Goal: Task Accomplishment & Management: Complete application form

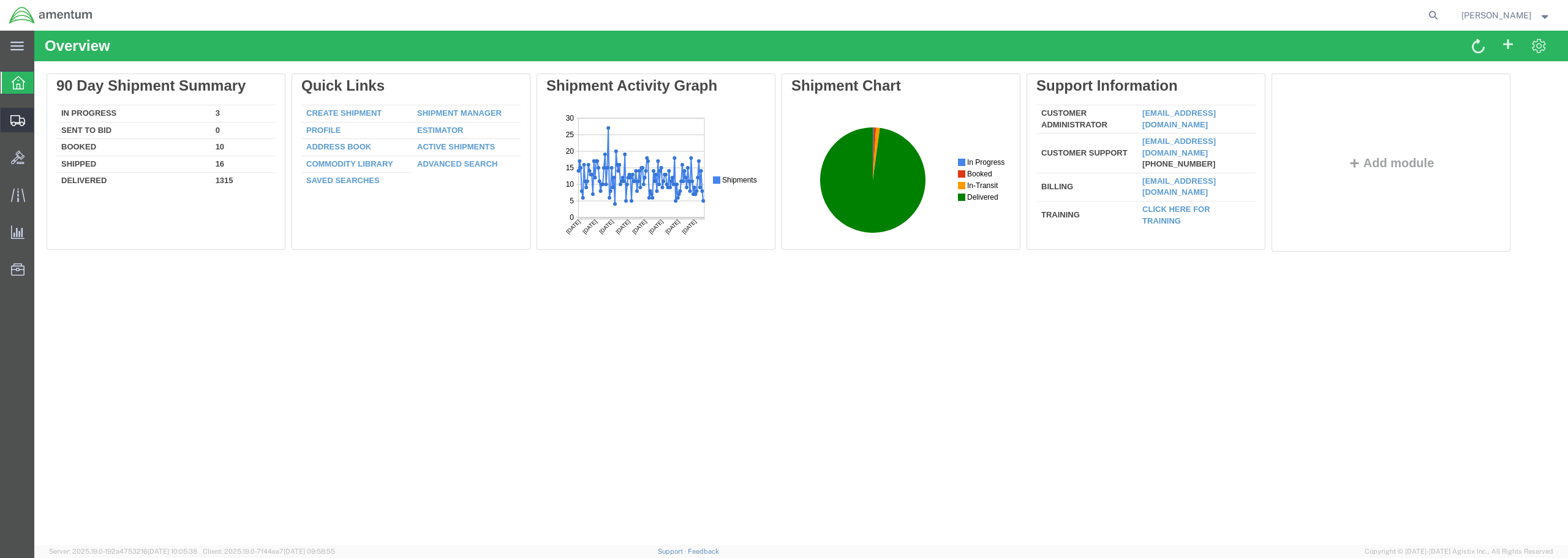
click at [0, 0] on span "Create from Template" at bounding box center [0, 0] width 0 height 0
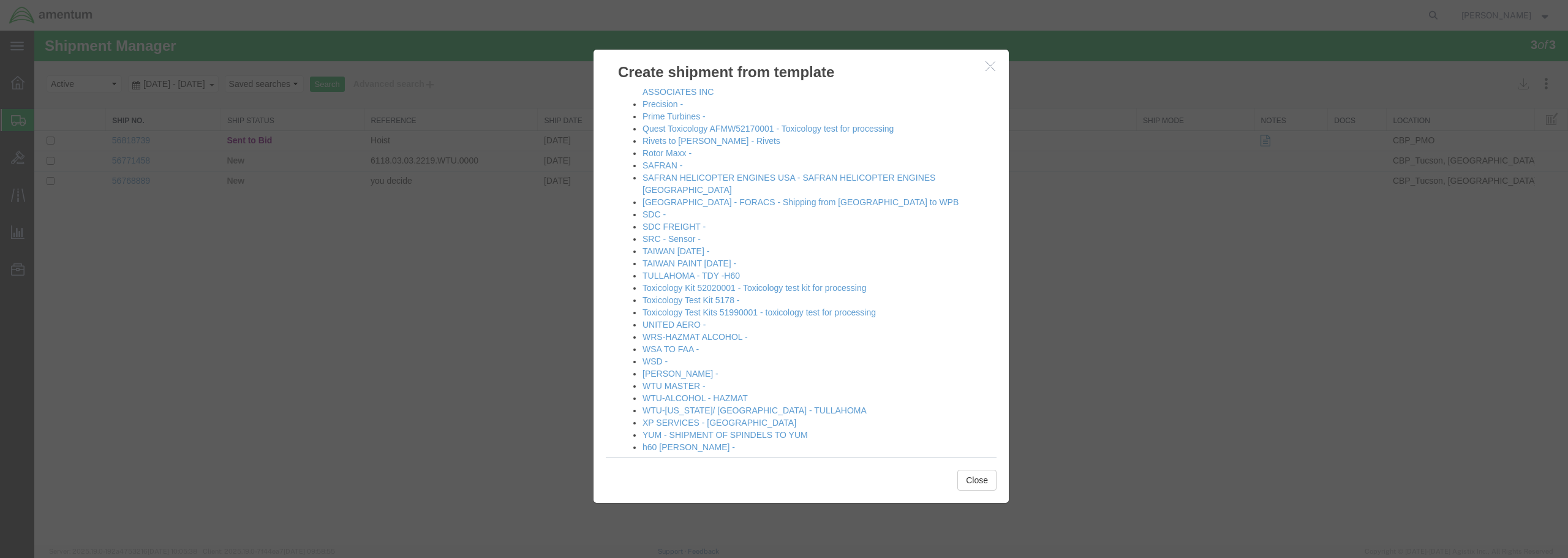
scroll to position [676, 0]
click at [665, 363] on link "[PERSON_NAME] -" at bounding box center [681, 368] width 76 height 10
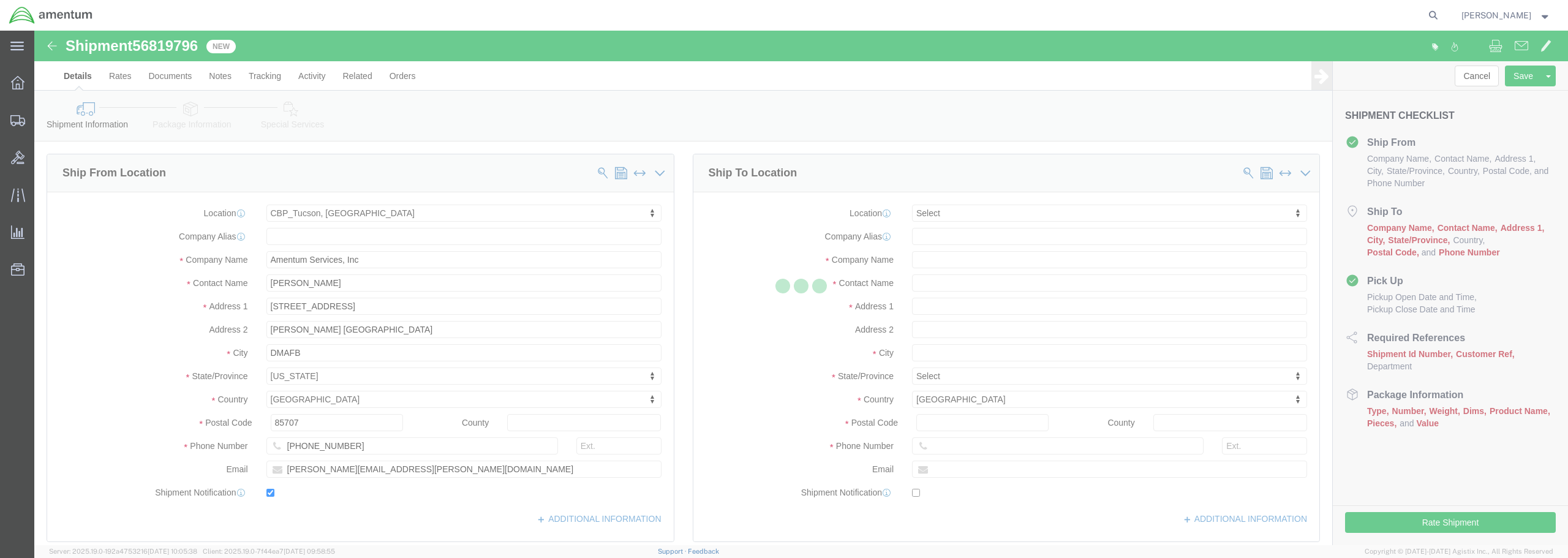
select select "49949"
select select
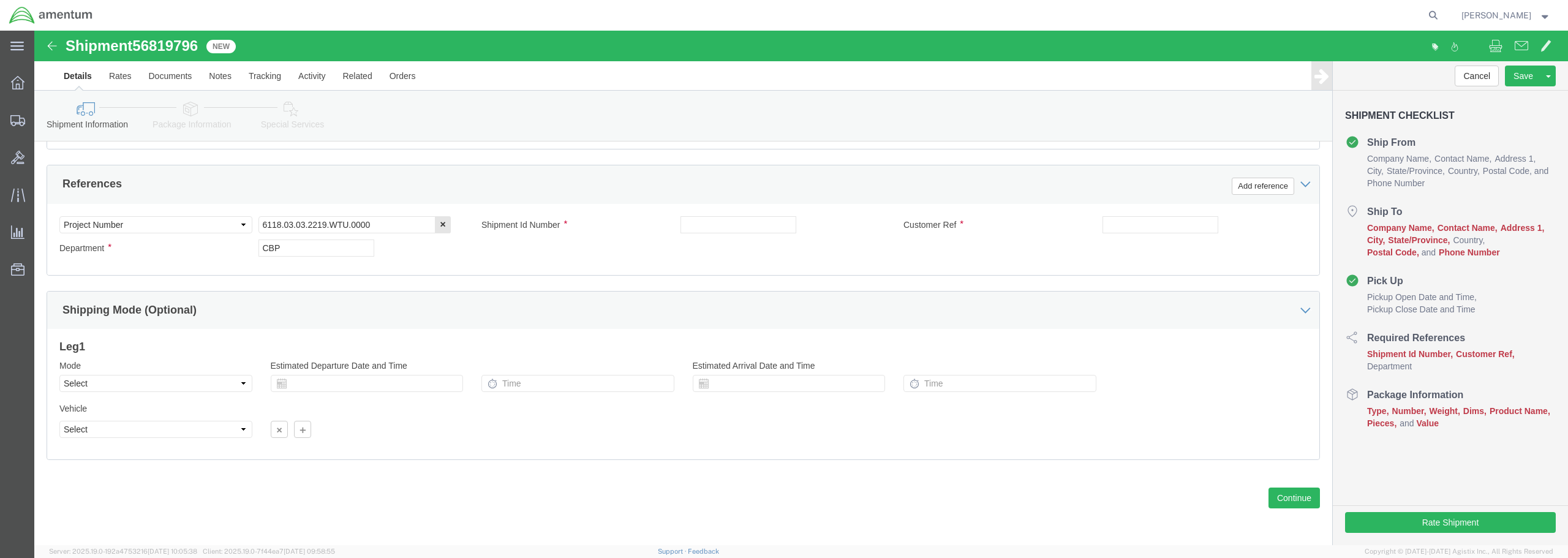
scroll to position [561, 0]
click link "Package Information"
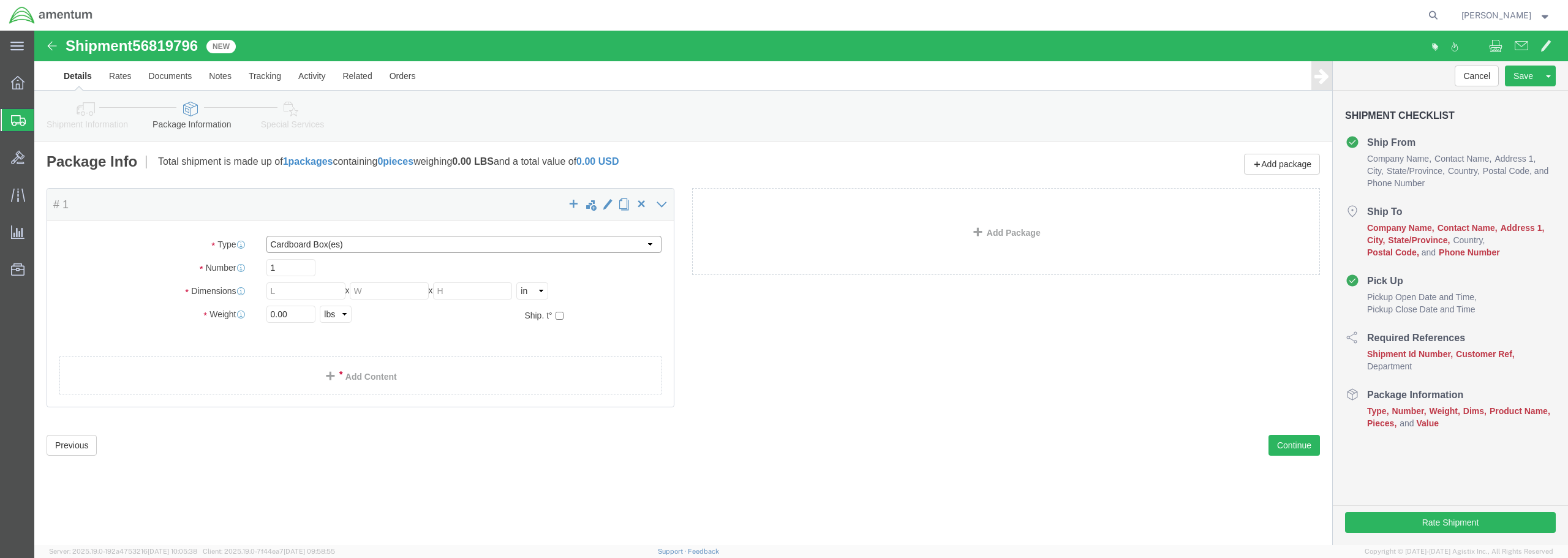
click select "Select BCK Boxes Bale(s) Basket(s) Bolt(s) Bottle(s) Buckets Bulk Bundle(s) Can…"
select select "ENV"
click select "Select BCK Boxes Bale(s) Basket(s) Bolt(s) Bottle(s) Buckets Bulk Bundle(s) Can…"
type input "9.50"
type input "12.50"
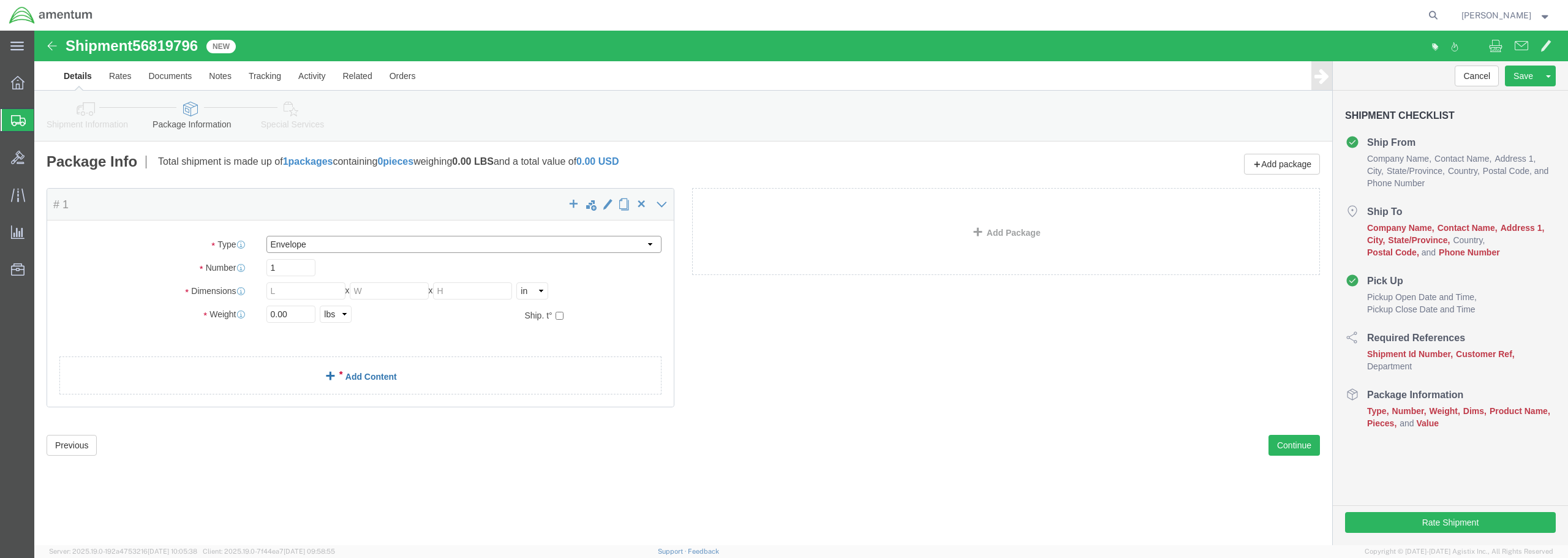
type input "0.25"
type input "1"
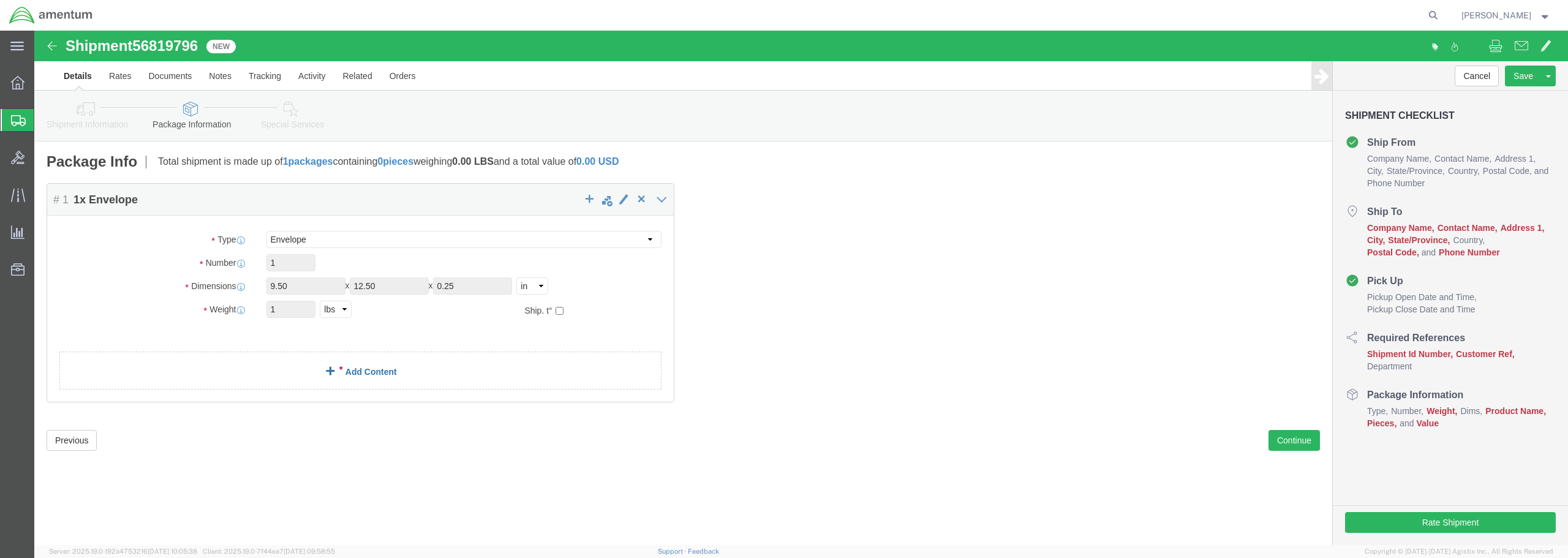
click link "Add Content"
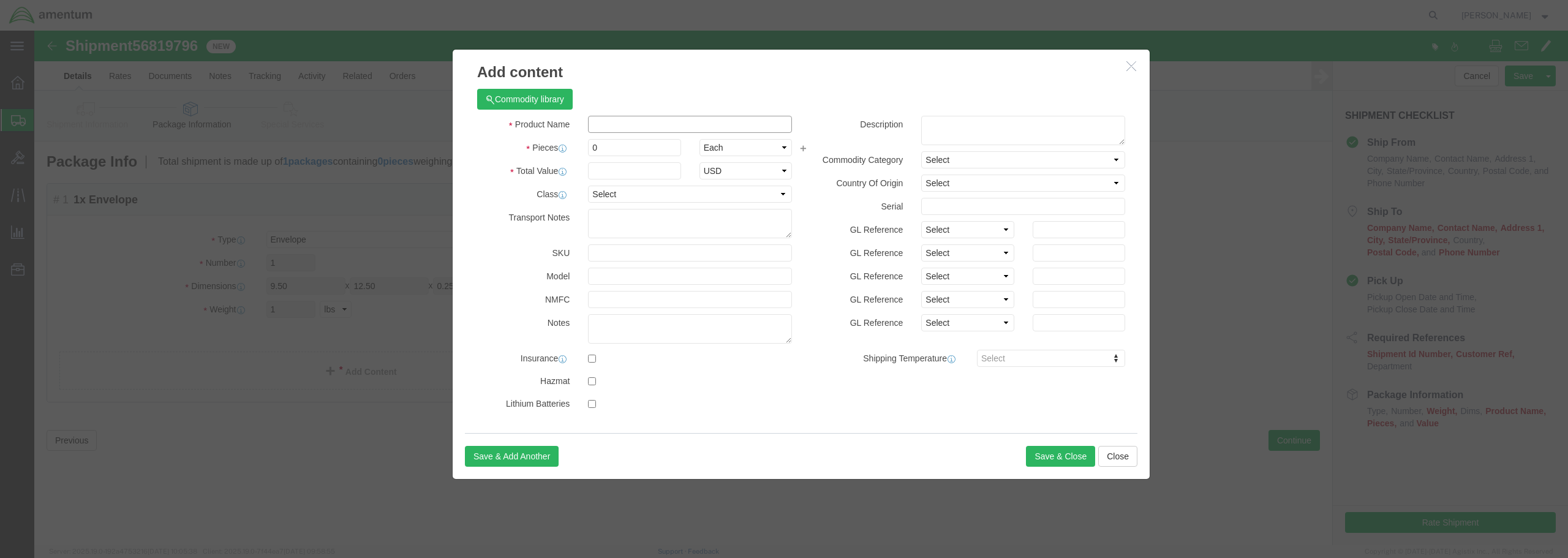
click input "text"
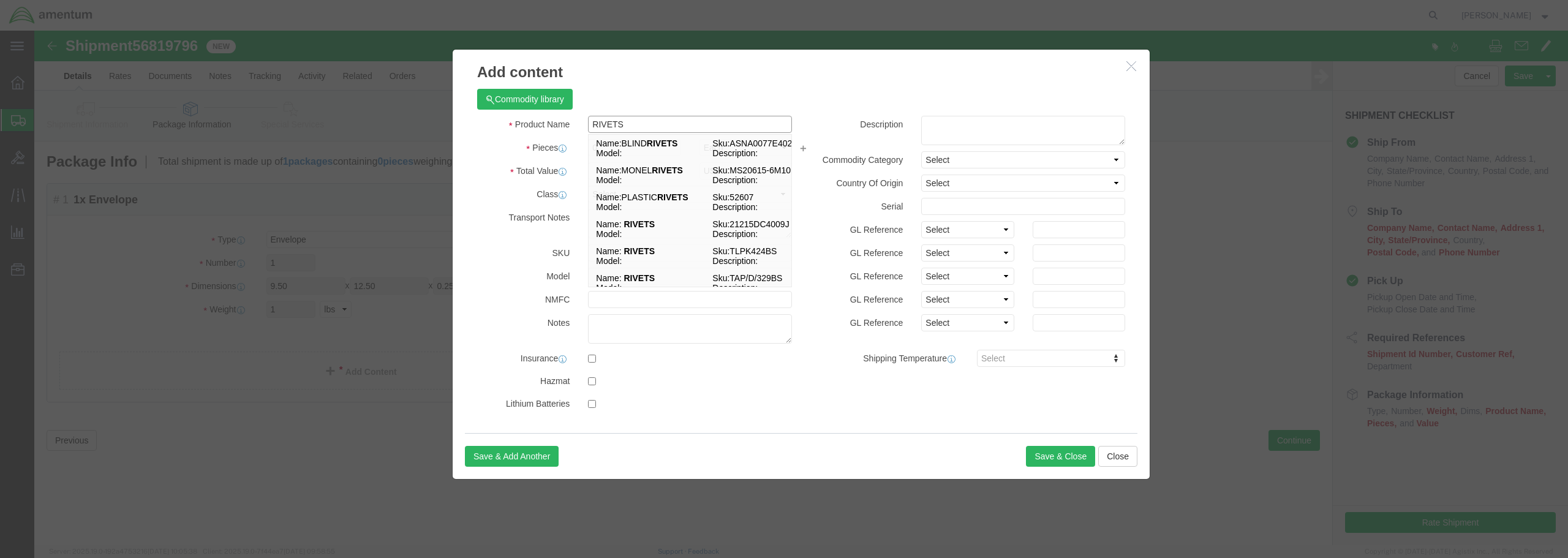
type input "RIVETS"
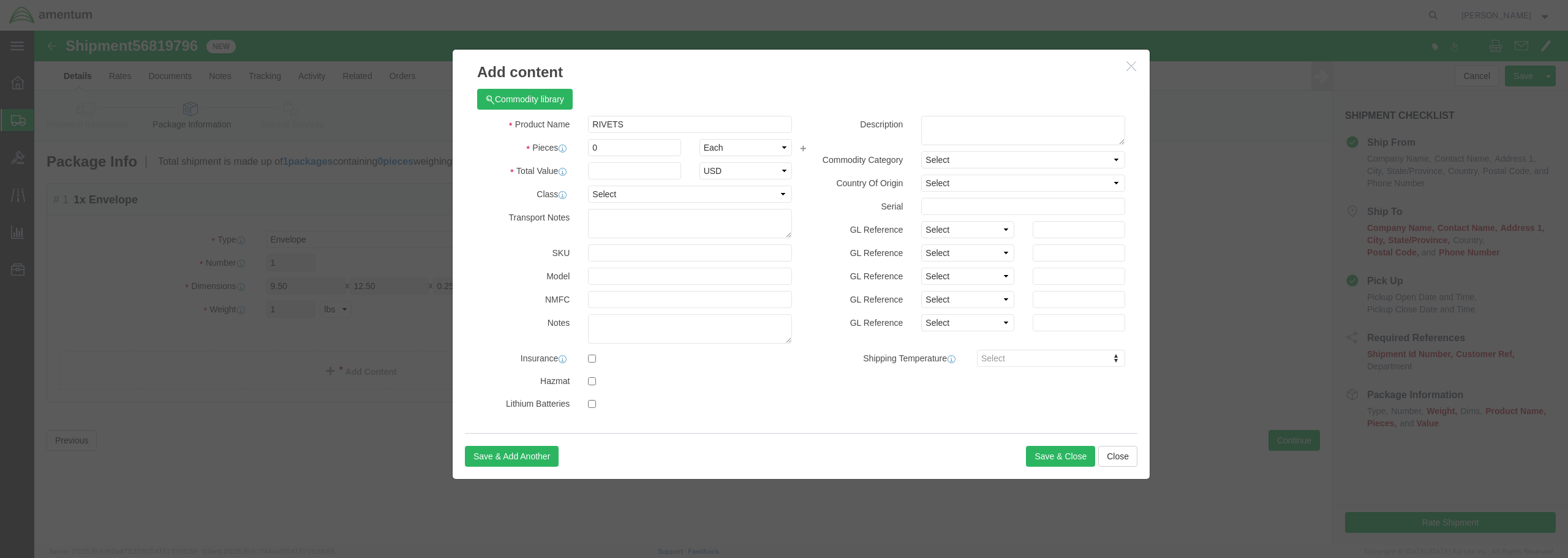
click label
click input "checkbox"
checkbox input "true"
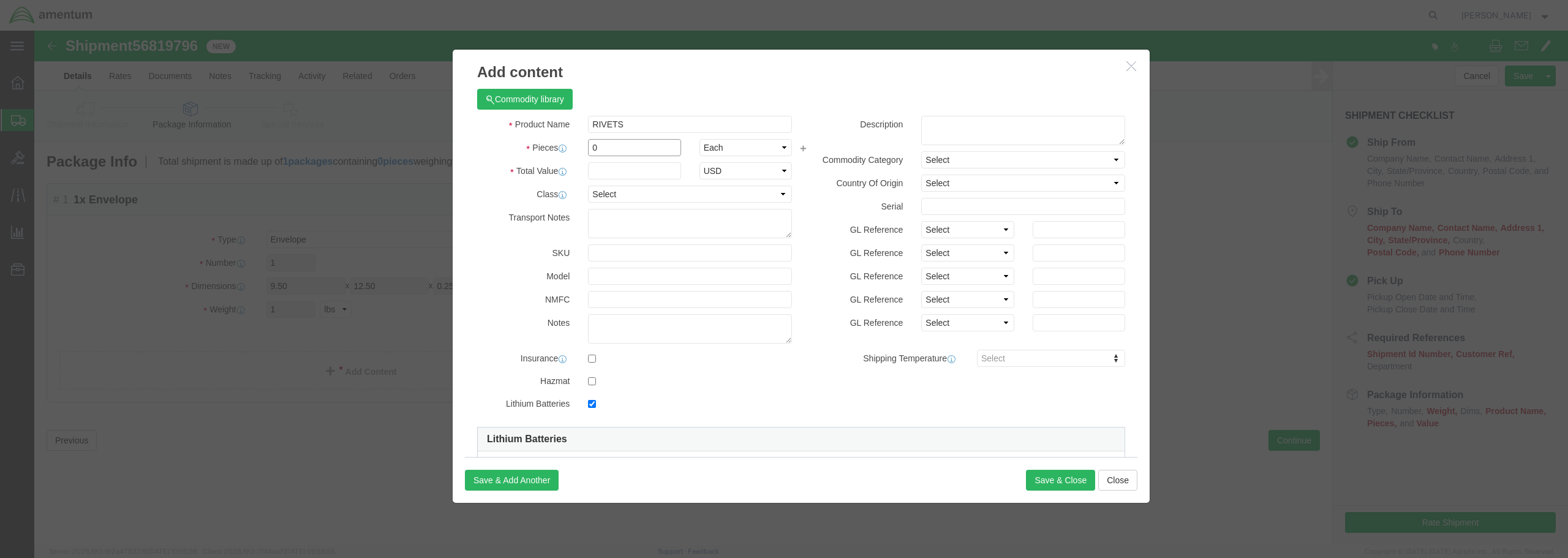
click div "0"
type input "100"
click input "text"
type input "10.00"
click select "Select 50 55 60 65 70 85 92.5 100 125 175 250 300 400"
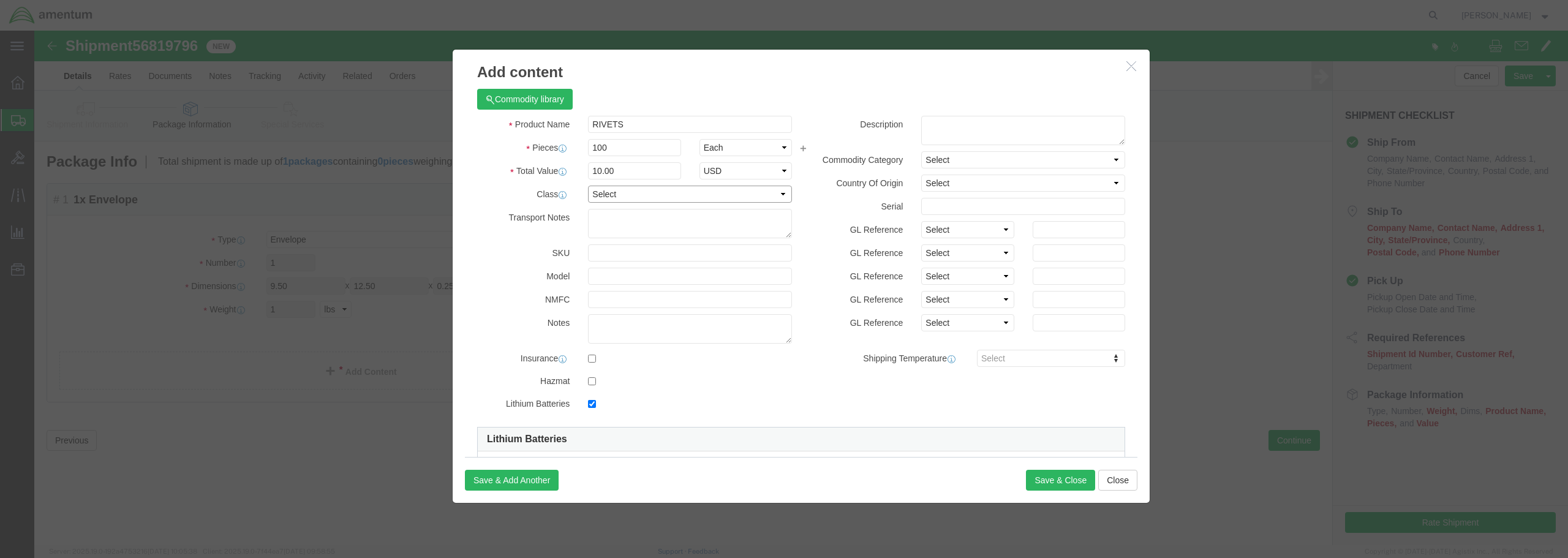
select select "50"
click select "Select 50 55 60 65 70 85 92.5 100 125 175 250 300 400"
click button "Save & Close"
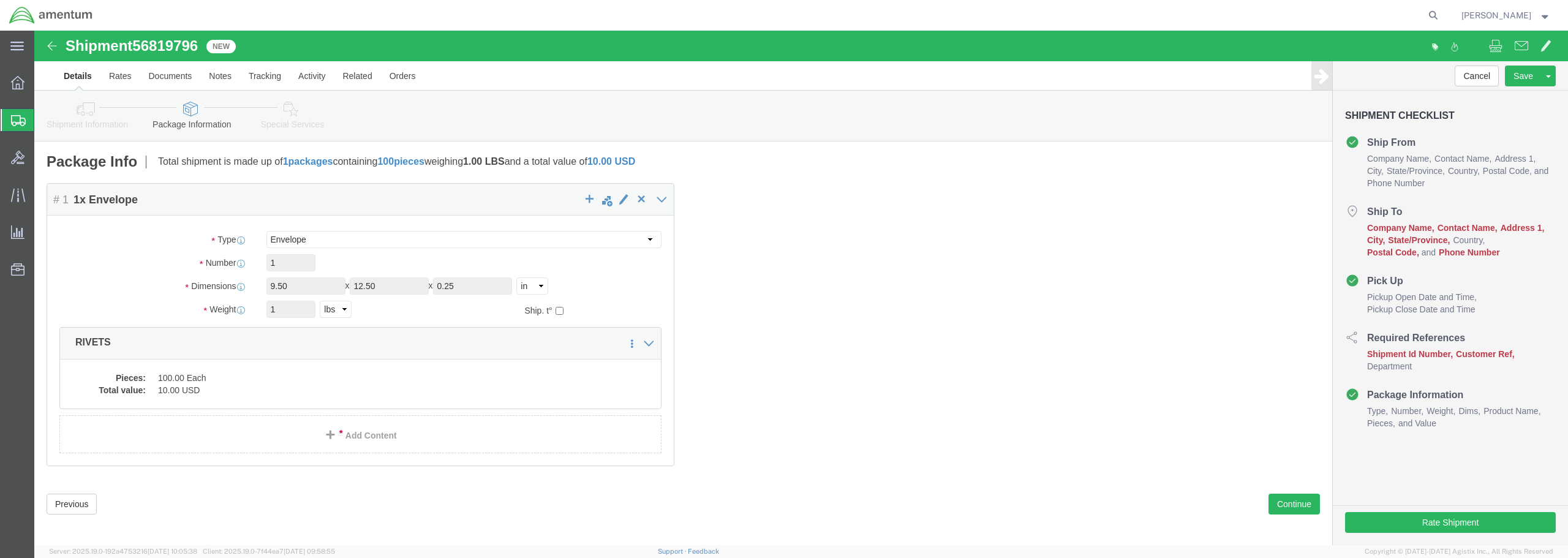
click link "Details"
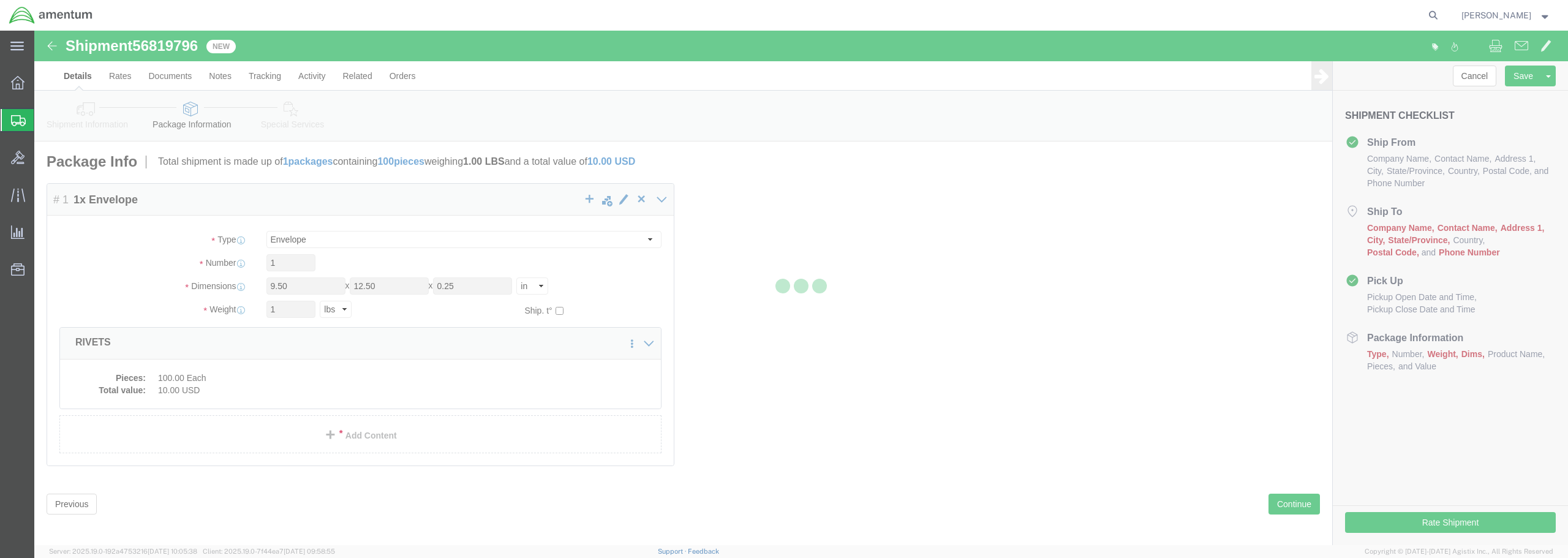
select select "49949"
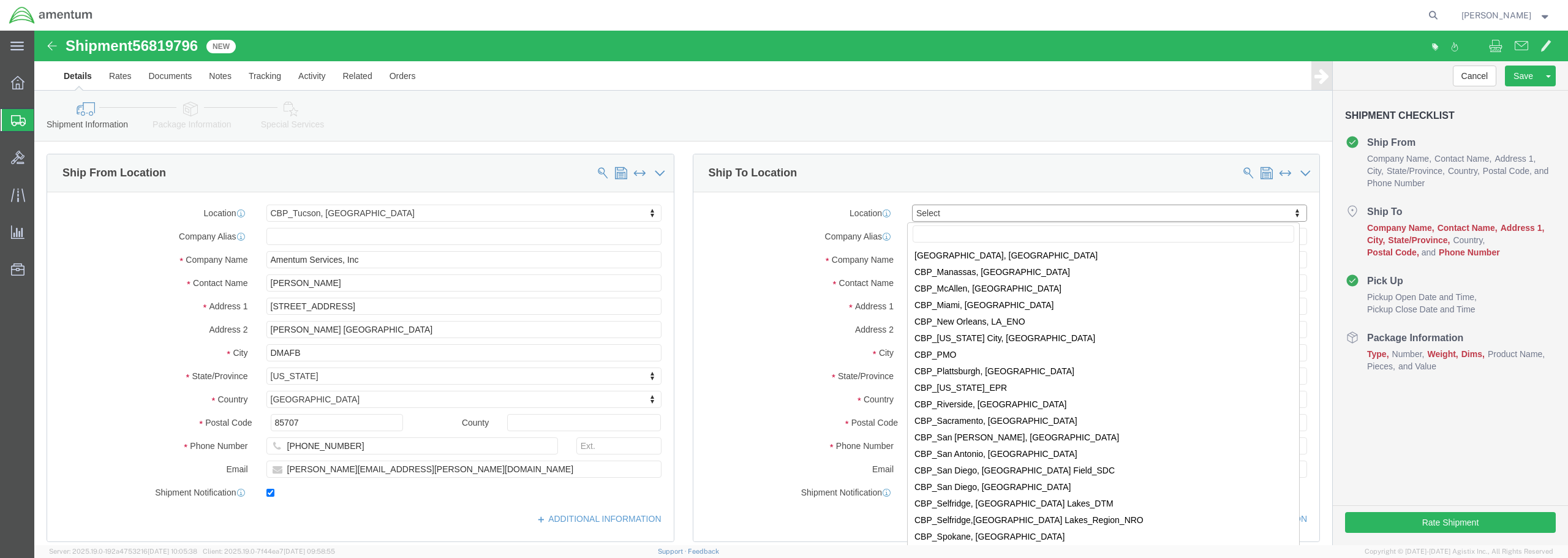
scroll to position [2574, 0]
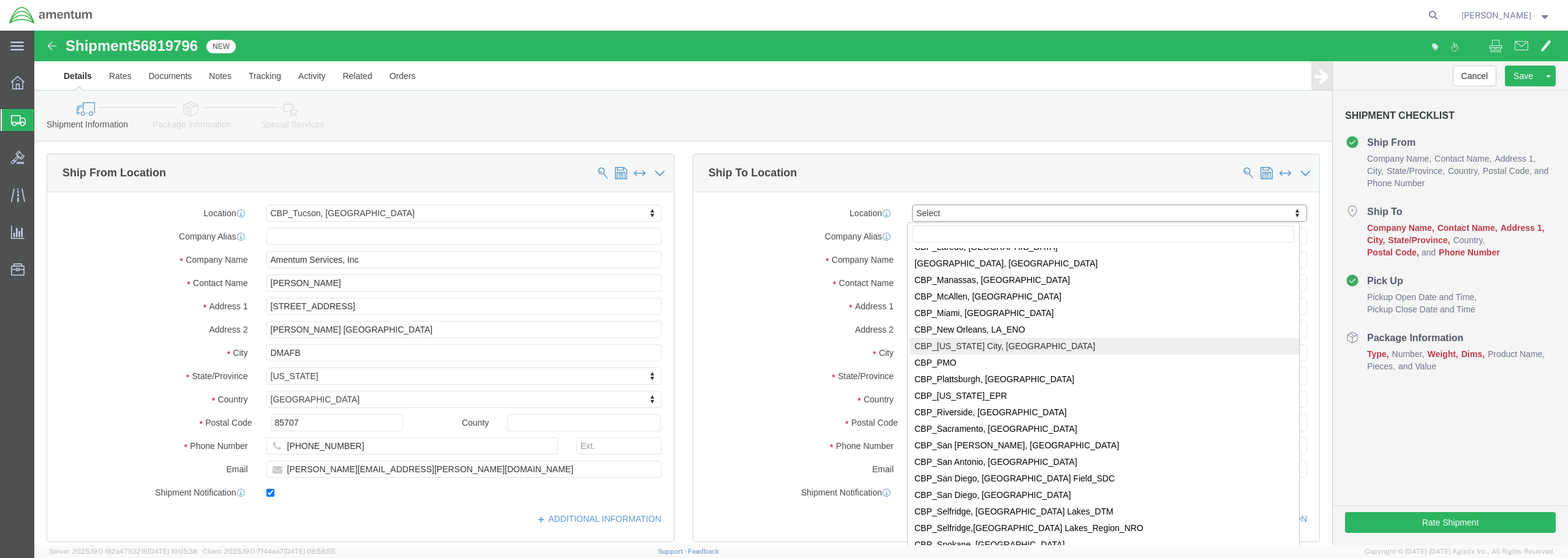
select select "49916"
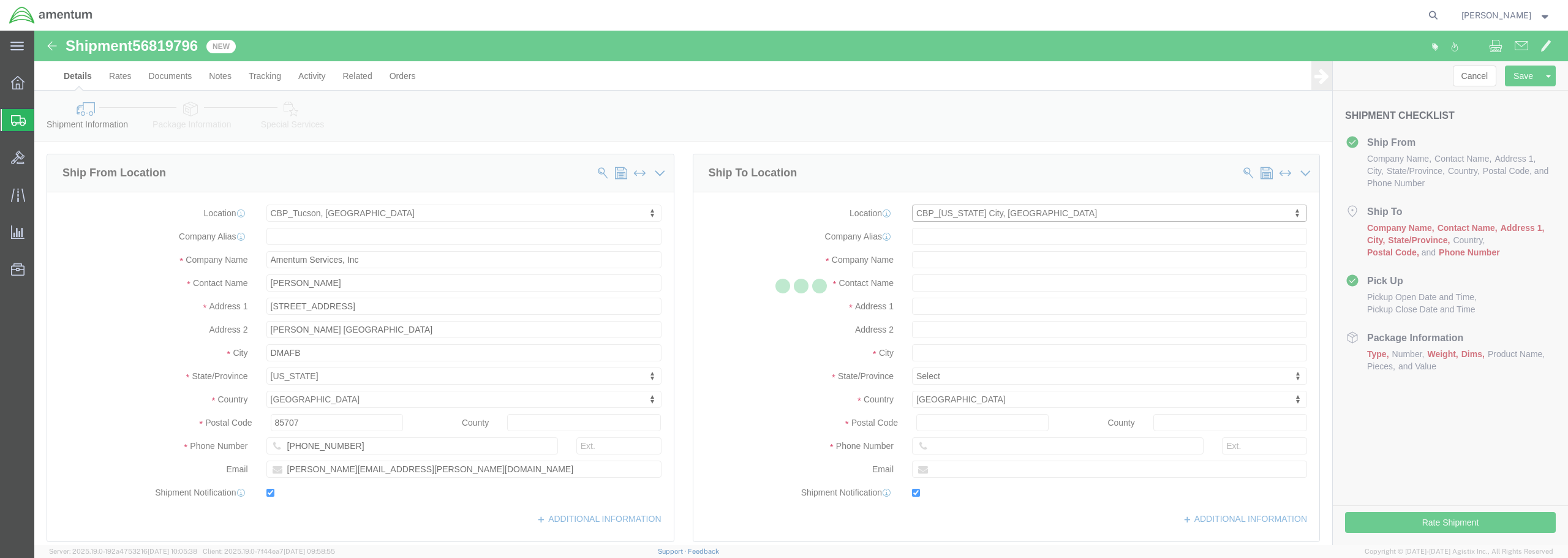
type input "Amentum Services, Inc"
type input "[PERSON_NAME]"
type input "5600 Air Cargo Rd"
type input "[US_STATE][GEOGRAPHIC_DATA]"
type input "73159-1109"
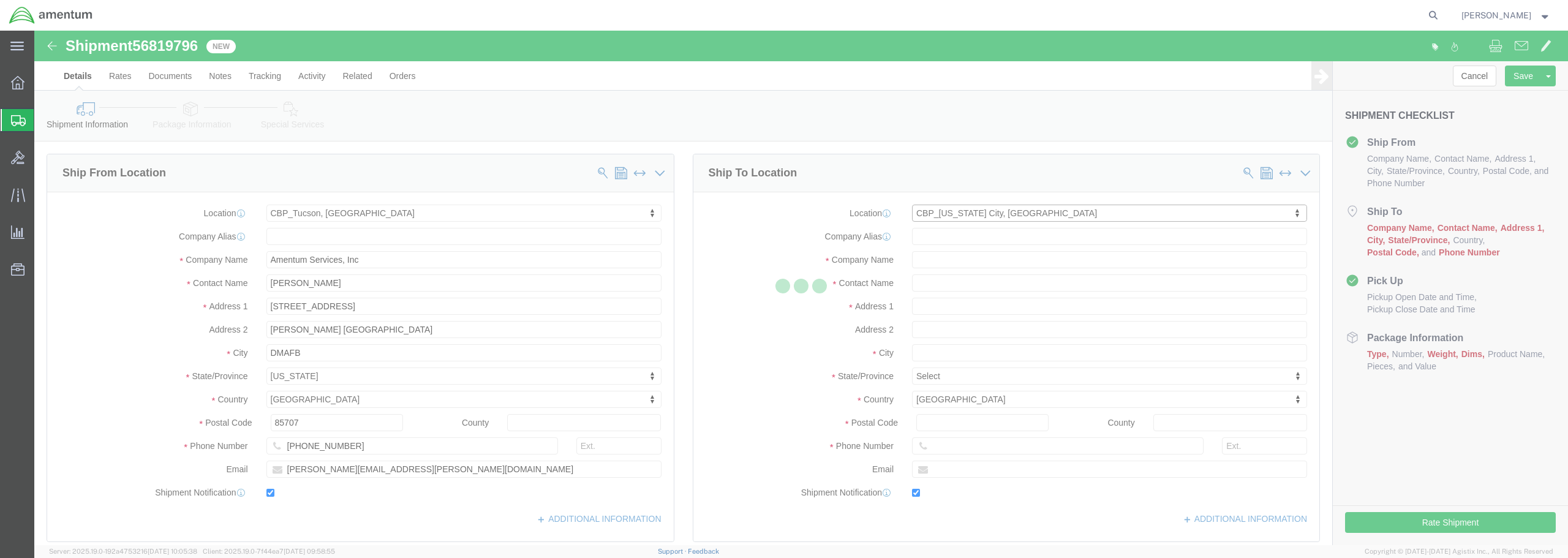
type input "[PHONE_NUMBER]"
type input "[PERSON_NAME][EMAIL_ADDRESS][PERSON_NAME][DOMAIN_NAME]"
checkbox input "true"
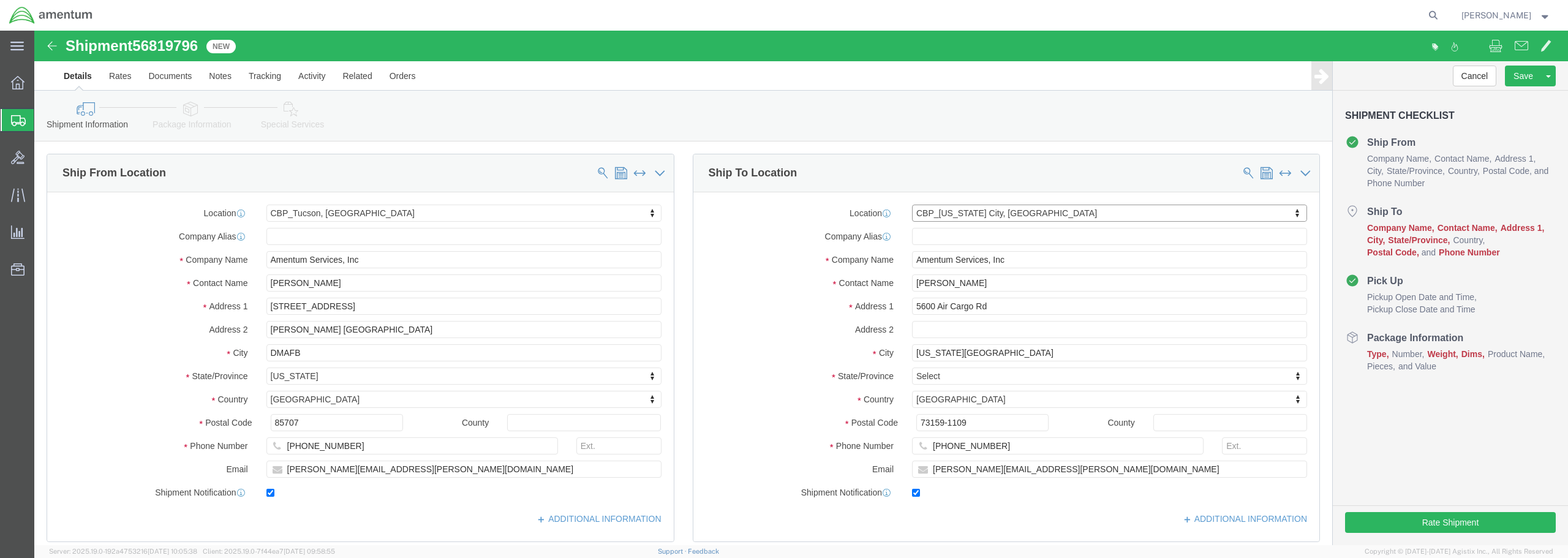
select select "OK"
drag, startPoint x: 944, startPoint y: 251, endPoint x: 873, endPoint y: 249, distance: 71.0
click input "[PERSON_NAME]"
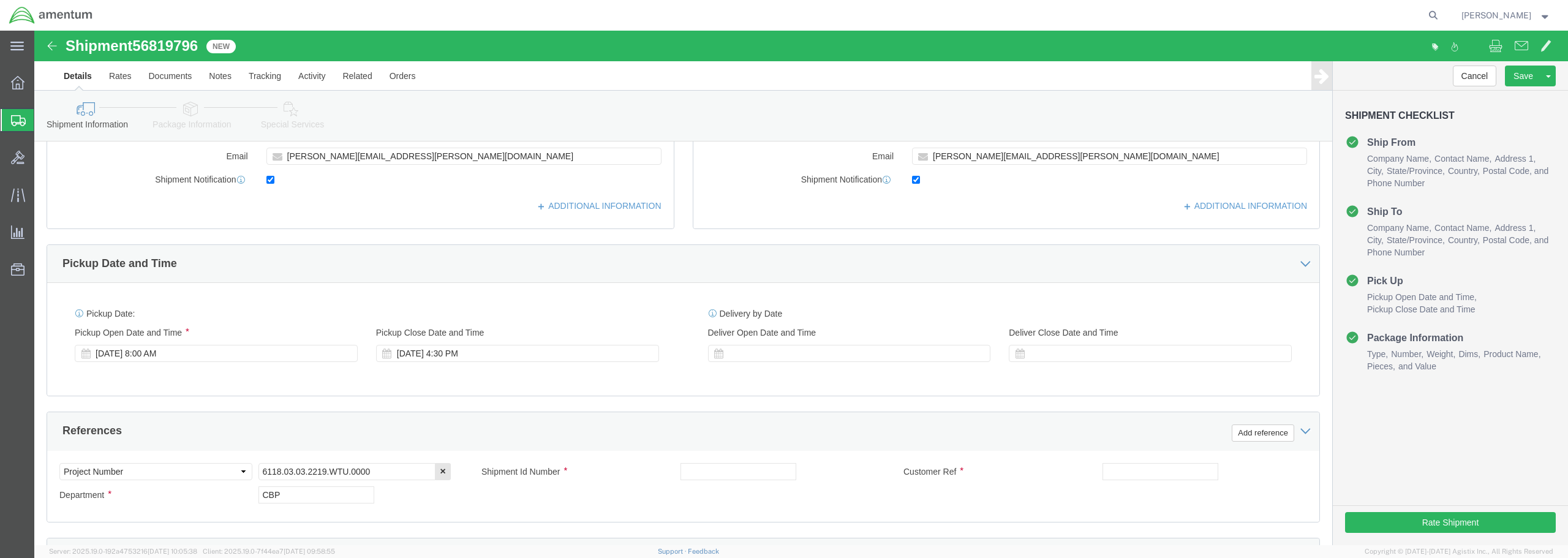
scroll to position [490, 0]
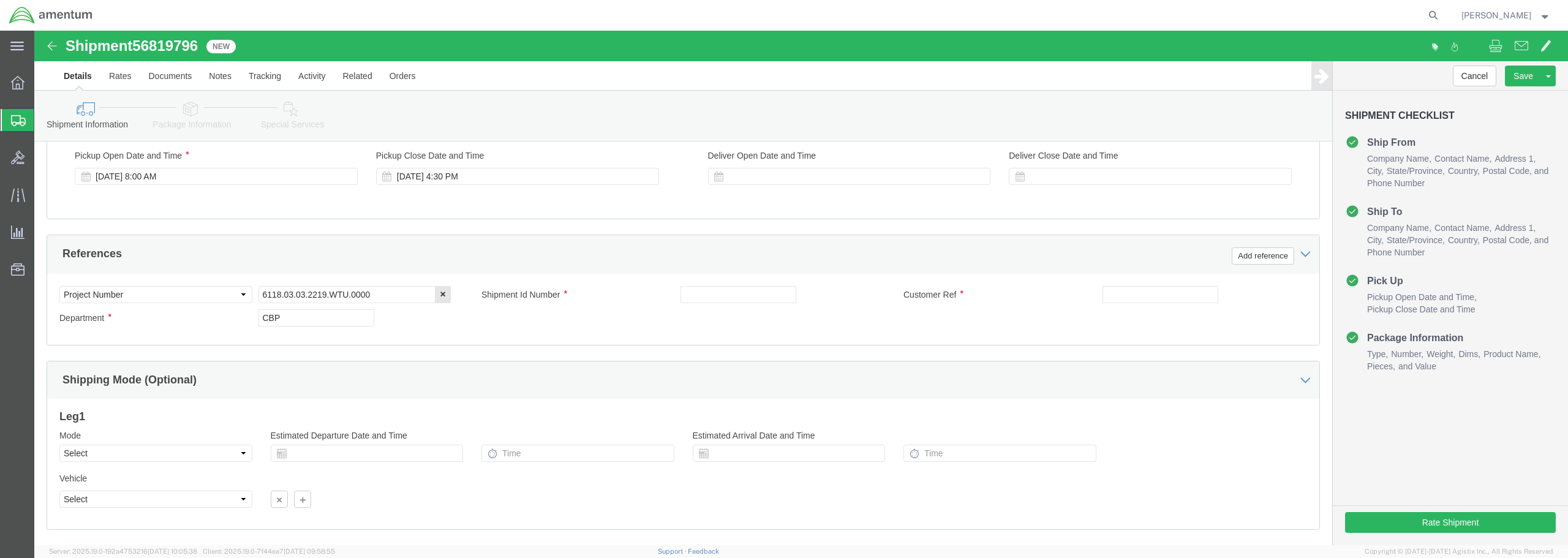
type input "ATTN [PERSON_NAME] (TUCSON MECHANIC)"
click input "text"
type input "RIVETS"
click input "text"
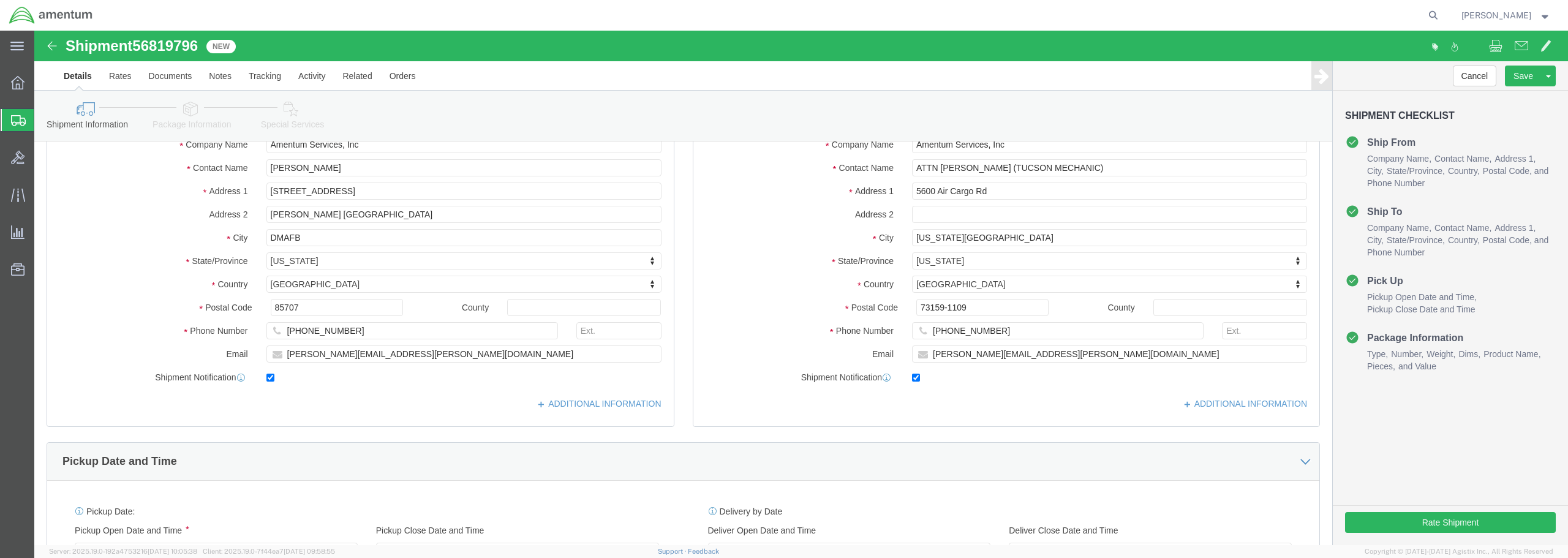
scroll to position [255, 0]
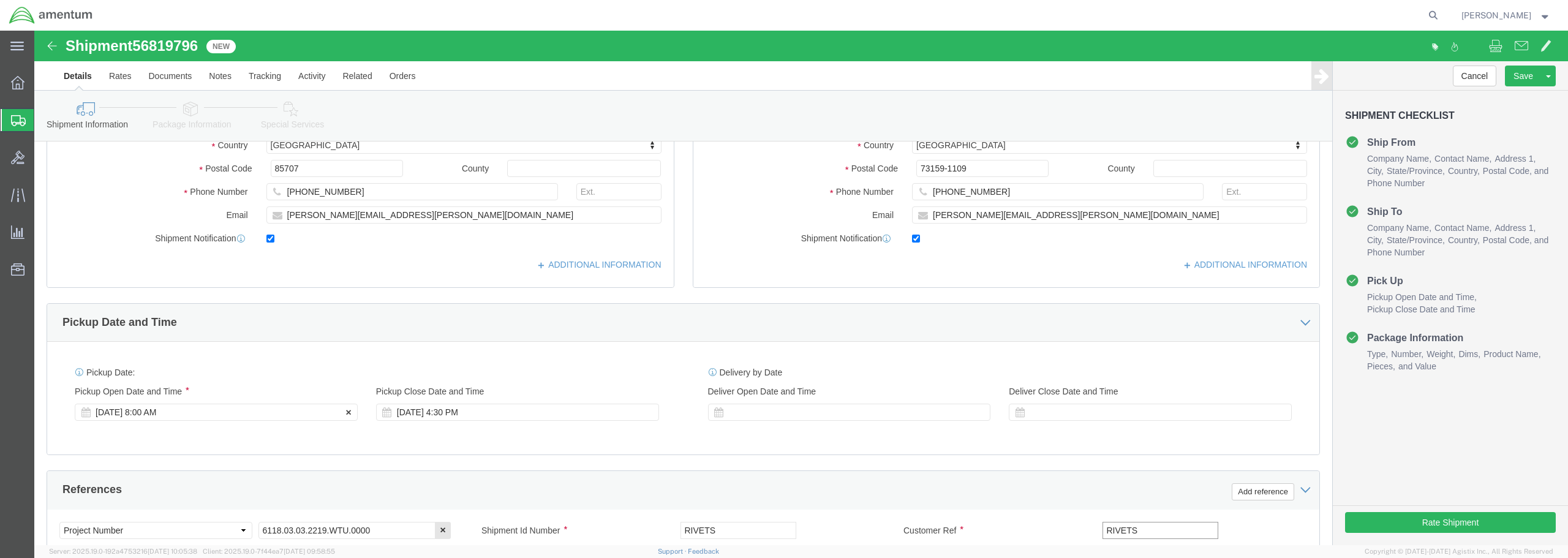
type input "RIVETS"
click div "[DATE] 8:00 AM"
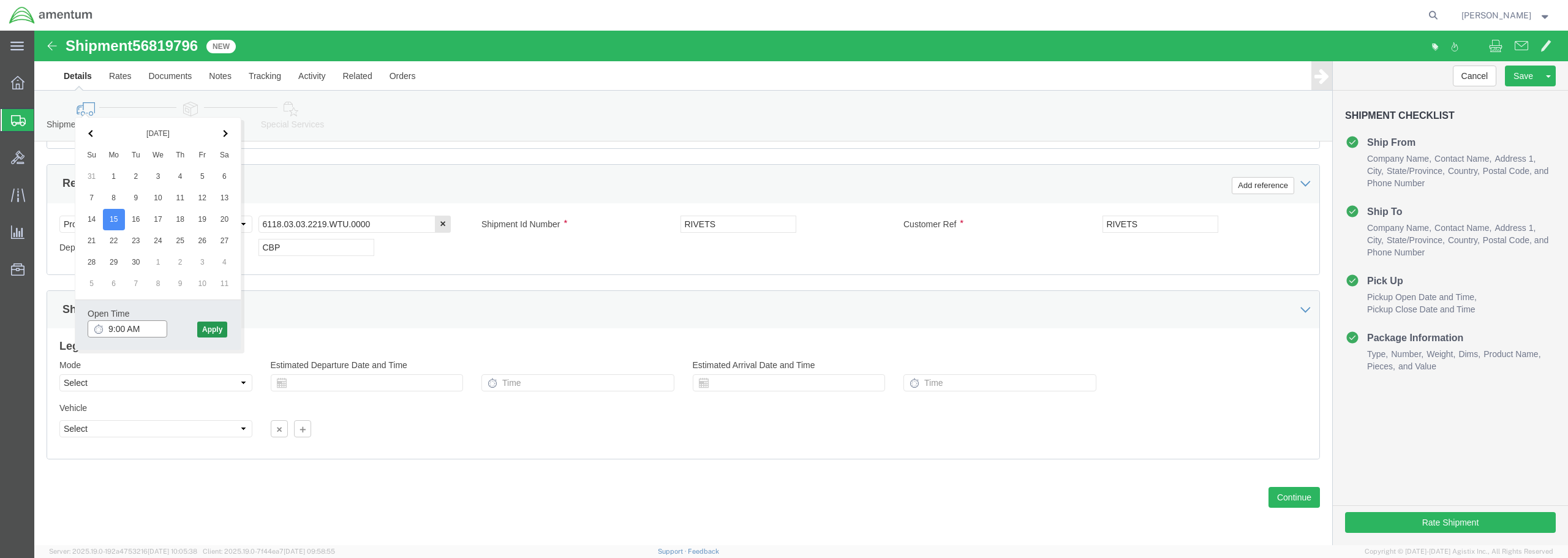
type input "9:00 AM"
click button "Apply"
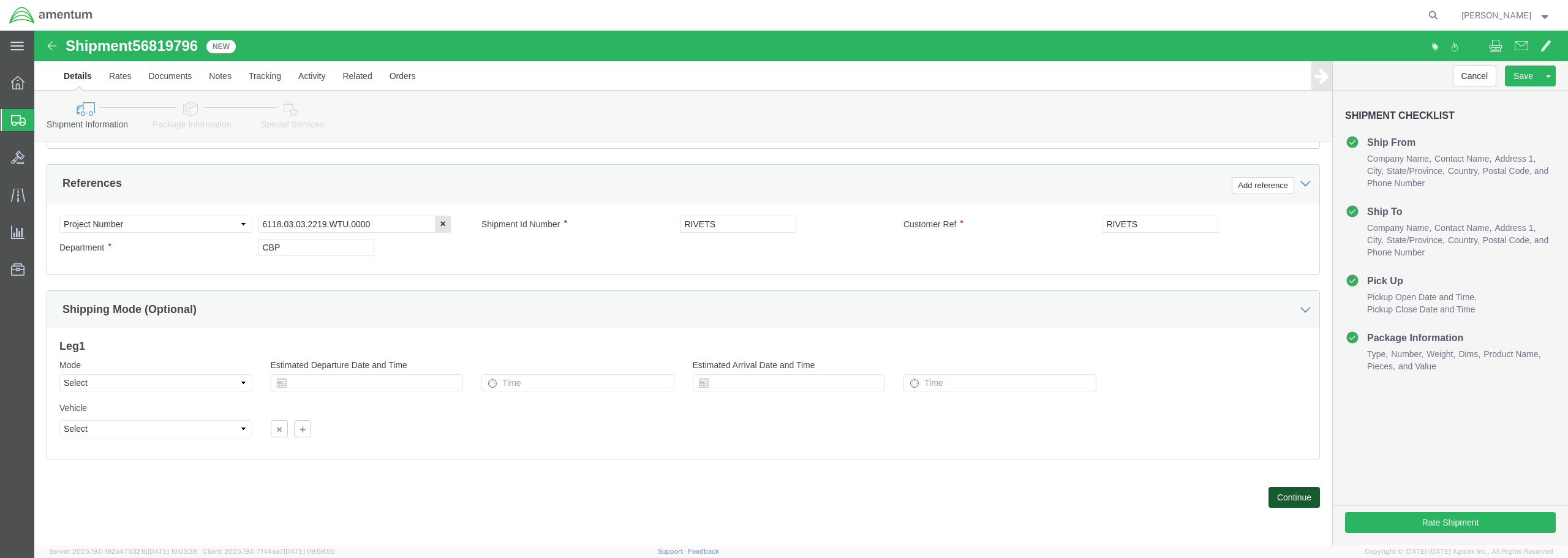
click button "Continue"
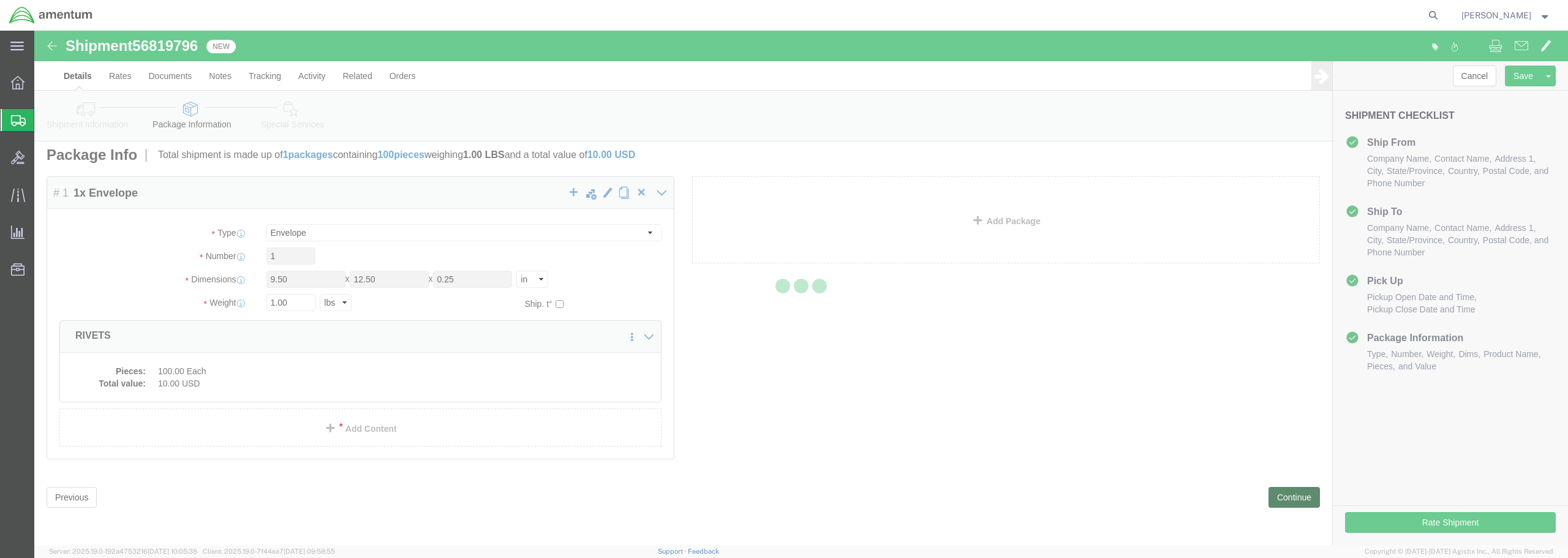
scroll to position [0, 0]
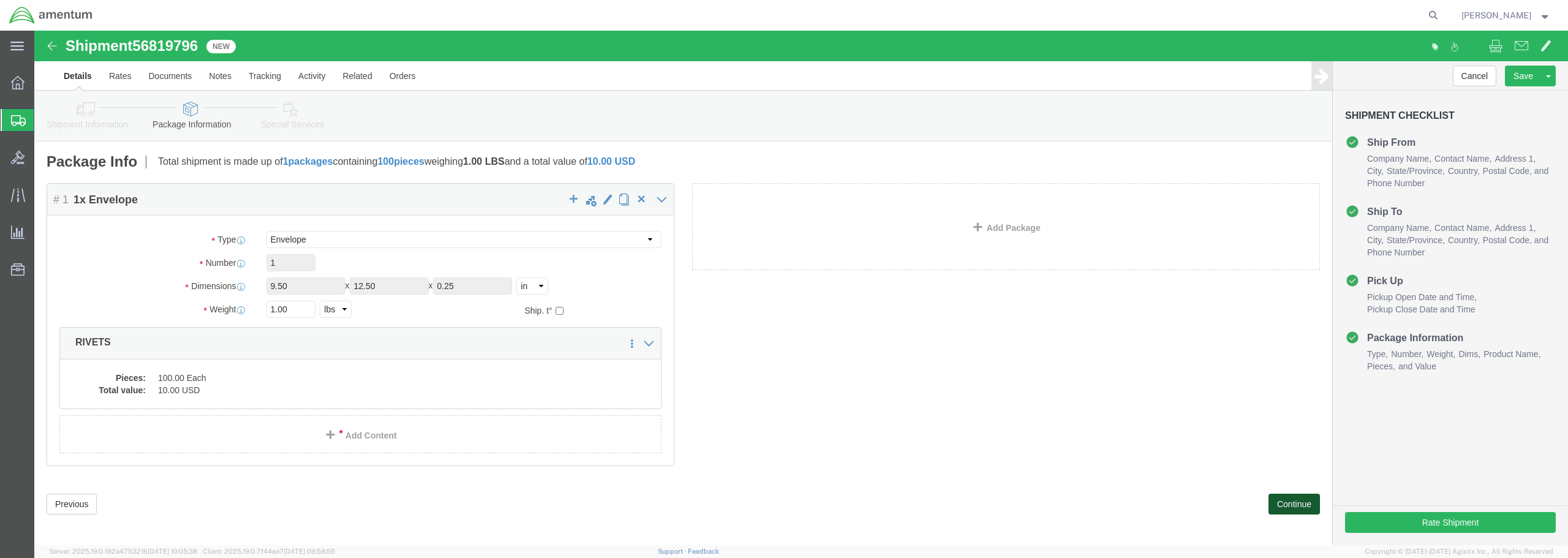
click button "Continue"
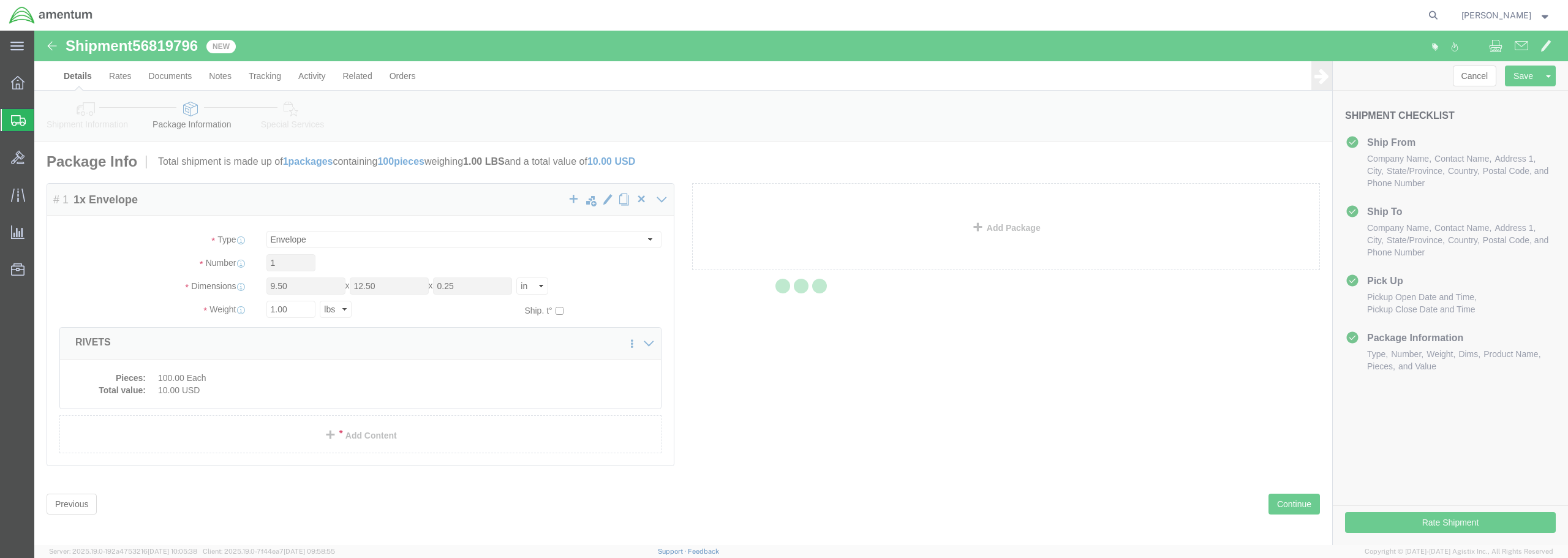
select select
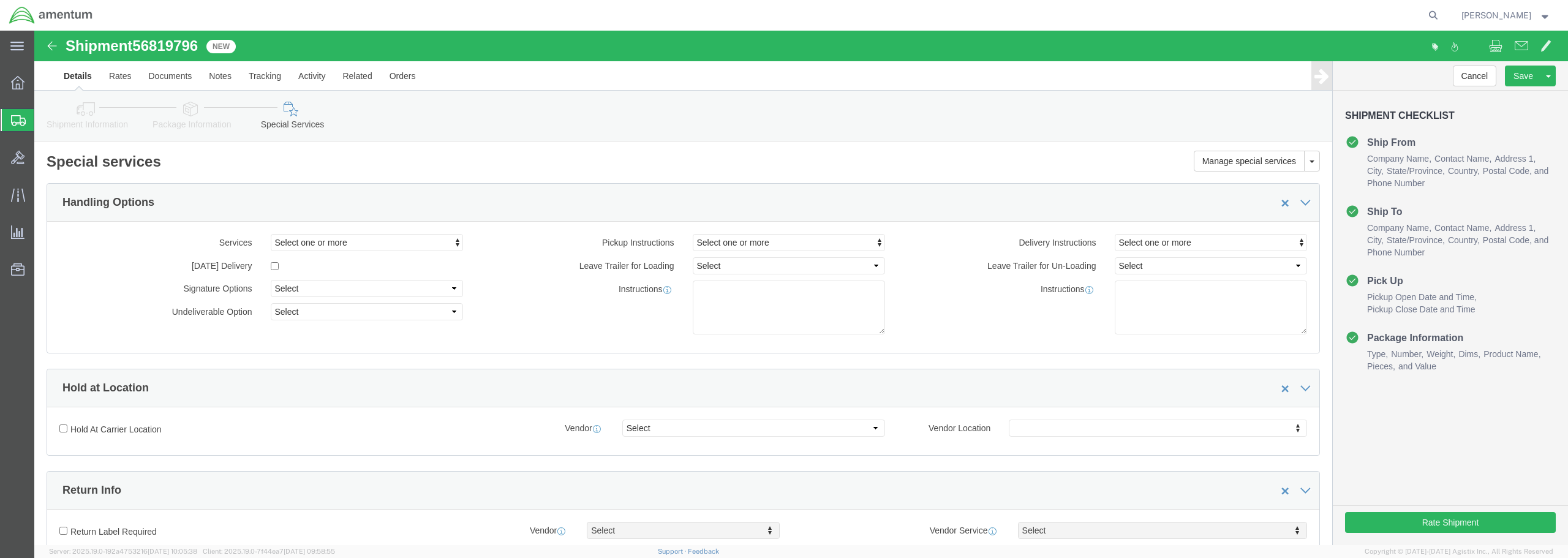
select select "DEPARTMENT"
click button "Rate Shipment"
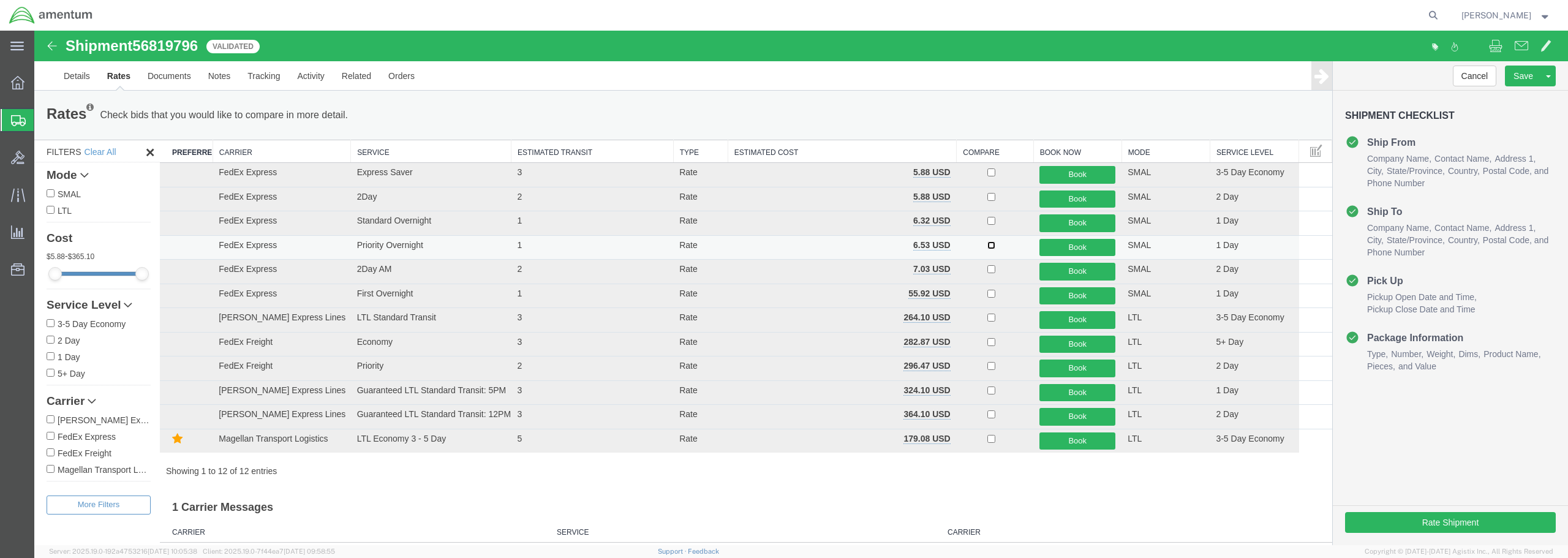
click at [988, 247] on input "checkbox" at bounding box center [992, 246] width 8 height 8
checkbox input "true"
click at [1065, 249] on button "Book" at bounding box center [1078, 248] width 76 height 18
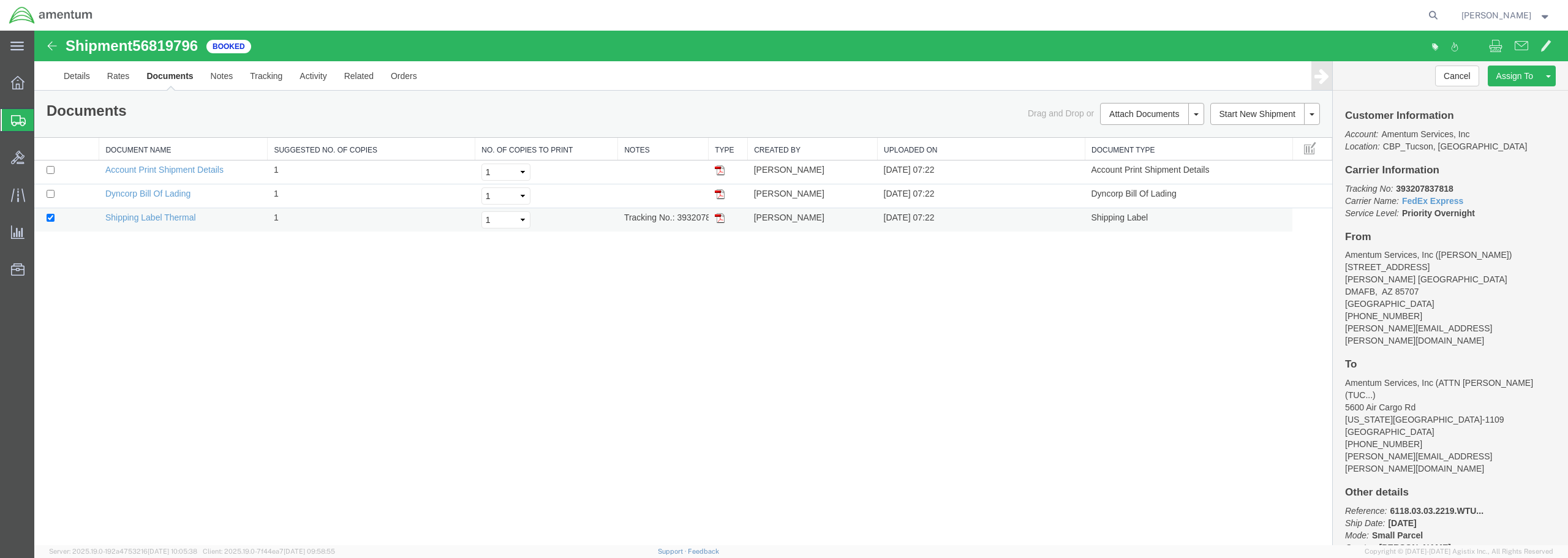
click at [718, 217] on img at bounding box center [719, 218] width 10 height 10
